Goal: Transaction & Acquisition: Purchase product/service

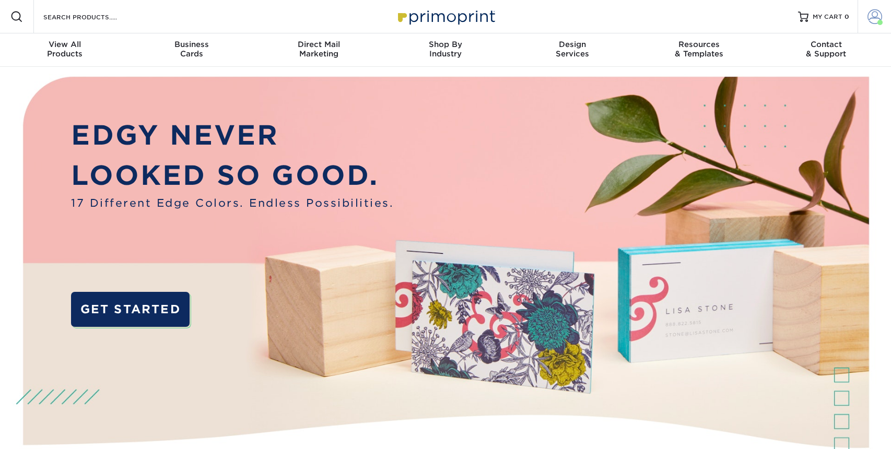
click at [871, 10] on span at bounding box center [874, 16] width 15 height 15
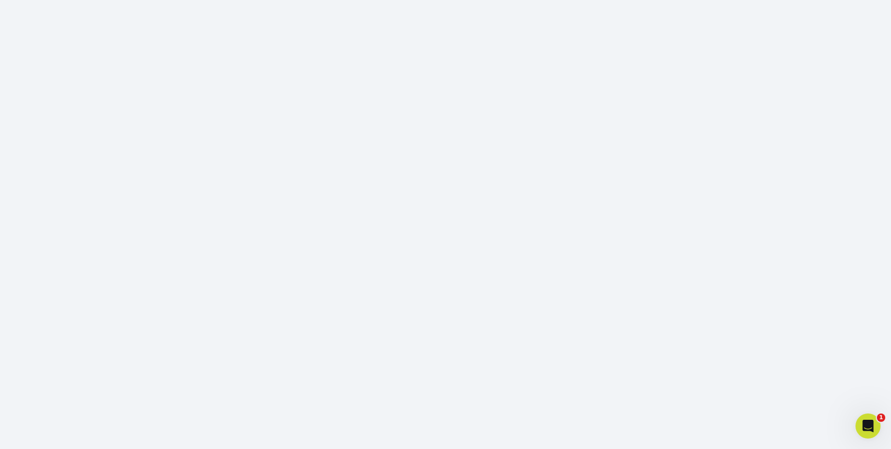
scroll to position [132, 0]
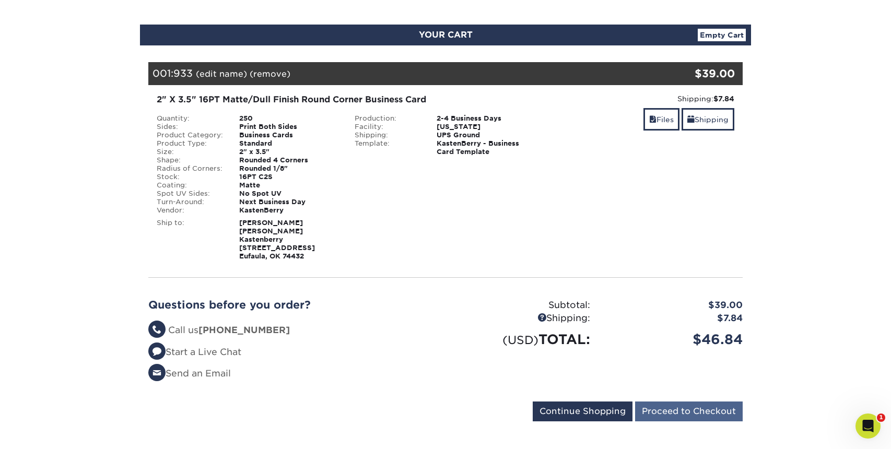
click at [673, 401] on input "Proceed to Checkout" at bounding box center [689, 411] width 108 height 20
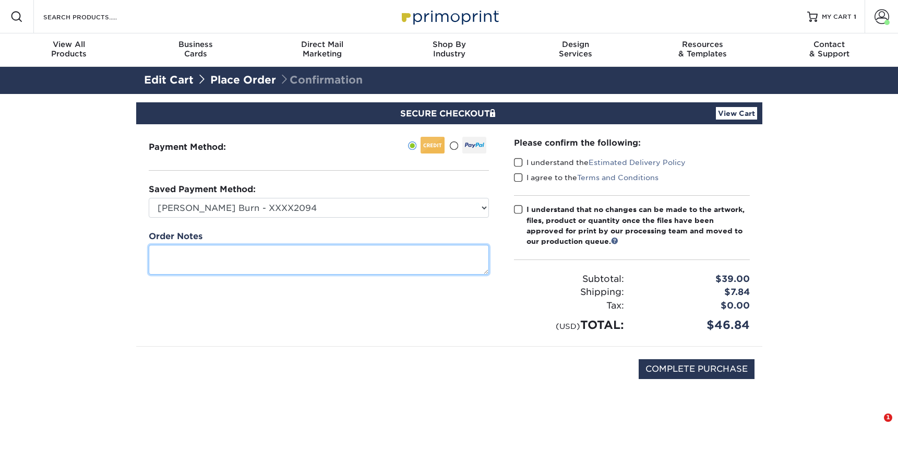
click at [390, 259] on textarea at bounding box center [319, 260] width 340 height 30
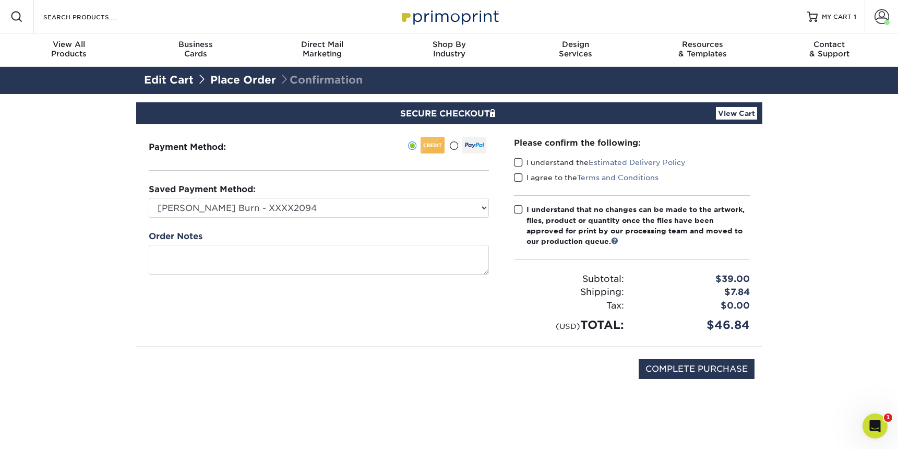
click at [518, 164] on span at bounding box center [518, 163] width 9 height 10
click at [0, 0] on input "I understand the Estimated Delivery Policy" at bounding box center [0, 0] width 0 height 0
click at [521, 176] on span at bounding box center [518, 178] width 9 height 10
click at [0, 0] on input "I agree to the Terms and Conditions" at bounding box center [0, 0] width 0 height 0
click at [522, 207] on span at bounding box center [518, 210] width 9 height 10
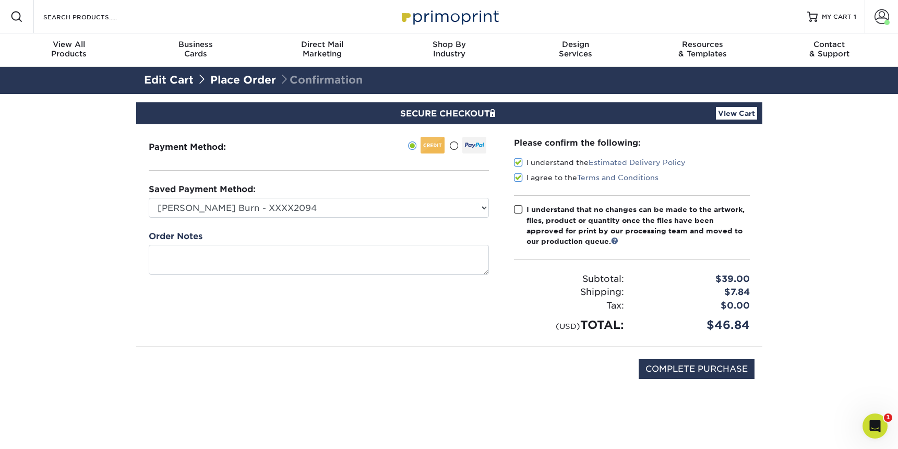
click at [0, 0] on input "I understand that no changes can be made to the artwork, files, product or quan…" at bounding box center [0, 0] width 0 height 0
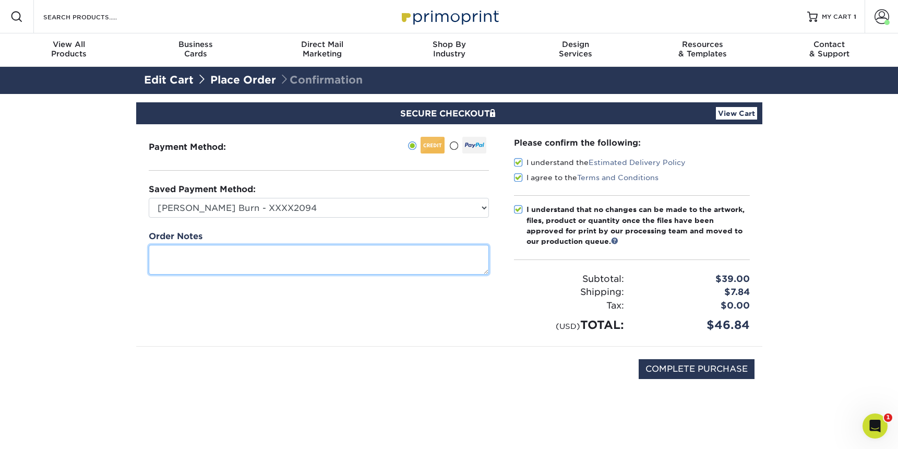
click at [423, 261] on textarea at bounding box center [319, 260] width 340 height 30
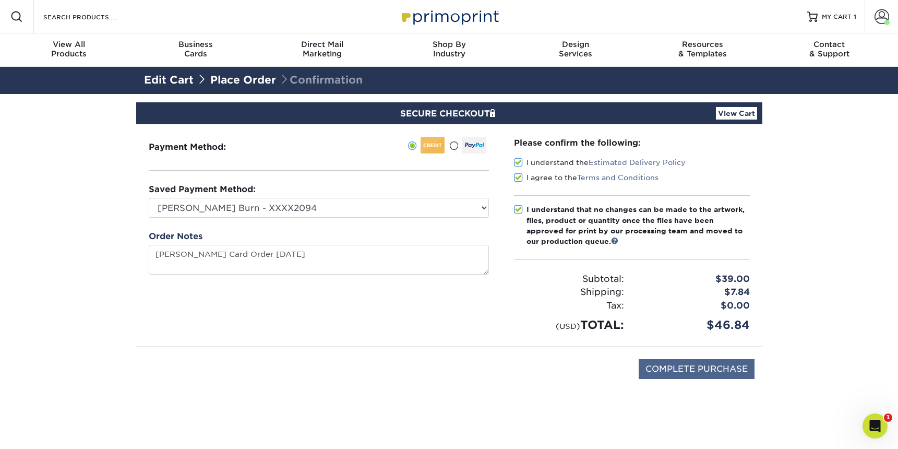
type textarea "[PERSON_NAME] Card Order 91525"
click at [697, 360] on input "COMPLETE PURCHASE" at bounding box center [697, 369] width 116 height 20
type input "PROCESSING, PLEASE WAIT..."
